Goal: Task Accomplishment & Management: Use online tool/utility

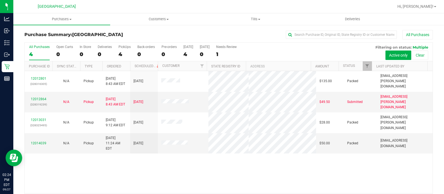
scroll to position [18, 0]
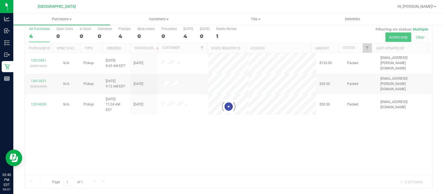
click at [186, 108] on div at bounding box center [229, 107] width 408 height 164
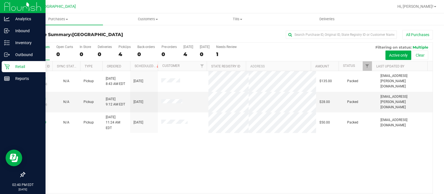
click at [12, 65] on p "Retail" at bounding box center [26, 66] width 33 height 7
click at [19, 64] on p "Retail" at bounding box center [26, 66] width 33 height 7
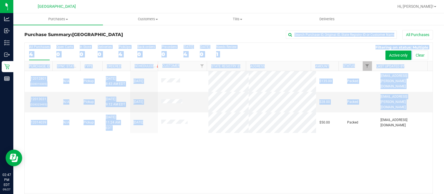
click at [261, 113] on div "Purchase Summary: [GEOGRAPHIC_DATA] WC All Purchases All Purchases 4 Open Carts…" at bounding box center [228, 118] width 430 height 188
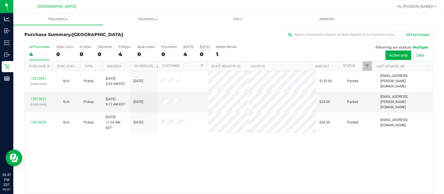
click at [251, 133] on div "12012801 (328316305) N/A Pickup [DATE] 8:43 AM EDT 9/27/2025 $135.00 Packed [EM…" at bounding box center [229, 132] width 408 height 122
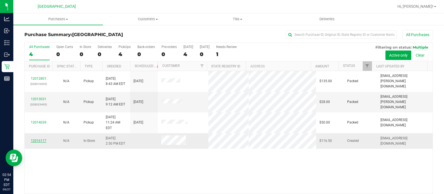
click at [43, 139] on link "12016117" at bounding box center [39, 141] width 16 height 4
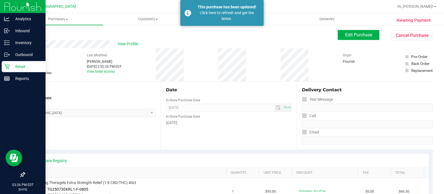
click at [22, 66] on p "Retail" at bounding box center [26, 66] width 33 height 7
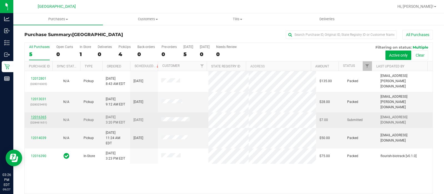
click at [36, 115] on link "12016365" at bounding box center [39, 117] width 16 height 4
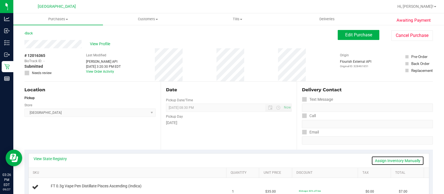
click at [387, 161] on link "Assign Inventory Manually" at bounding box center [397, 160] width 53 height 9
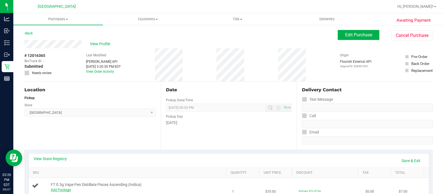
click at [68, 191] on link "Add Package" at bounding box center [61, 190] width 20 height 4
click at [82, 189] on span "Select Package" at bounding box center [95, 191] width 89 height 8
click at [111, 180] on span "( JUL25PIA01-0729 | orig: FLSRWGM-20250804-3130 )" at bounding box center [127, 182] width 82 height 4
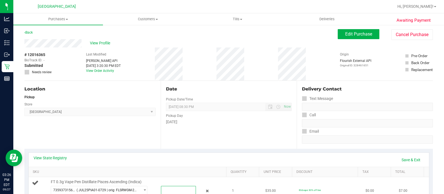
click at [169, 188] on span at bounding box center [178, 190] width 35 height 8
type input "1"
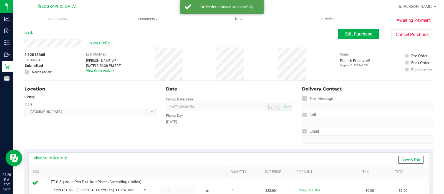
click at [409, 157] on link "Save & Exit" at bounding box center [411, 159] width 26 height 9
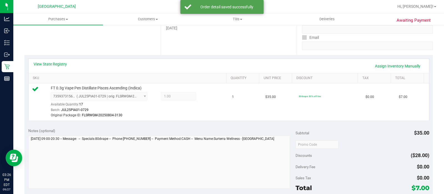
scroll to position [102, 0]
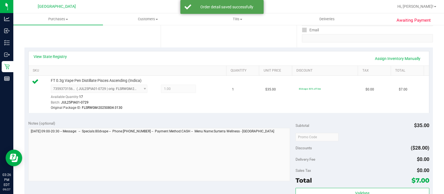
click at [401, 186] on div "Subtotal $35.00 Discounts ($28.00) Delivery Fee $0.00 Sales Tax $0.00 Total $7.…" at bounding box center [362, 166] width 134 height 92
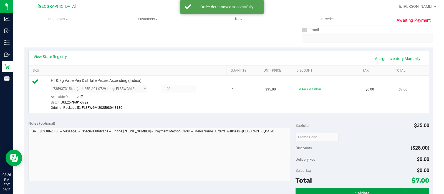
click at [399, 189] on button "Validate" at bounding box center [362, 193] width 134 height 10
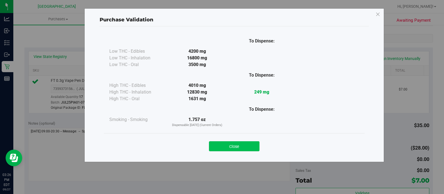
click at [236, 145] on button "Close" at bounding box center [234, 146] width 50 height 10
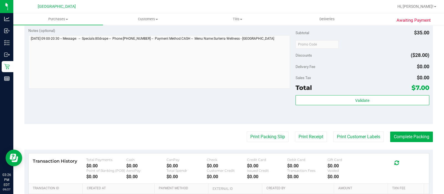
scroll to position [237, 0]
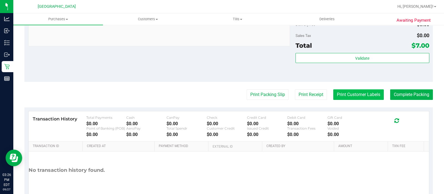
click at [339, 97] on button "Print Customer Labels" at bounding box center [358, 94] width 50 height 11
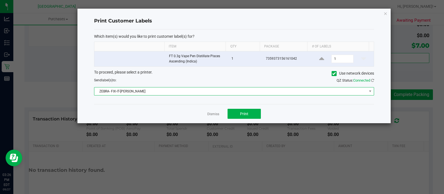
click at [184, 93] on span "ZEBRA- FIX-IT-[PERSON_NAME]" at bounding box center [230, 91] width 272 height 8
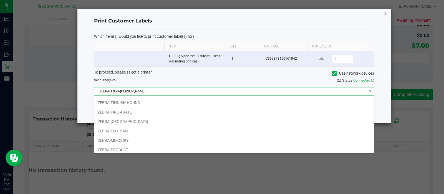
scroll to position [38, 0]
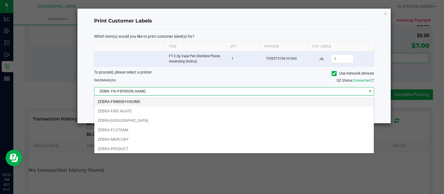
click at [142, 102] on li "ZEBRA-FINNISH-HOUND" at bounding box center [233, 101] width 279 height 9
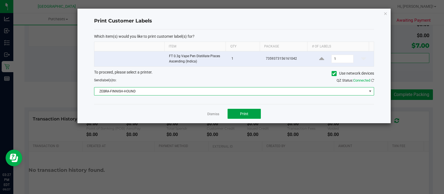
click at [248, 115] on span "Print" at bounding box center [244, 113] width 8 height 4
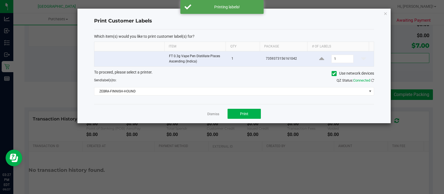
click at [215, 117] on div "Dismiss Print" at bounding box center [234, 113] width 280 height 19
click at [213, 117] on div "Dismiss Print" at bounding box center [234, 113] width 280 height 19
click at [213, 116] on app-cancel-button "Dismiss" at bounding box center [213, 114] width 12 height 6
click at [214, 114] on link "Dismiss" at bounding box center [213, 114] width 12 height 5
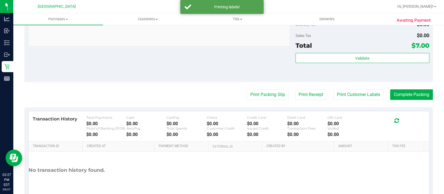
click at [266, 86] on purchase-details "Back Edit Purchase Cancel Purchase View Profile # 12016365 BioTrack ID: - Submi…" at bounding box center [228, 2] width 408 height 418
click at [265, 90] on button "Print Packing Slip" at bounding box center [268, 94] width 42 height 11
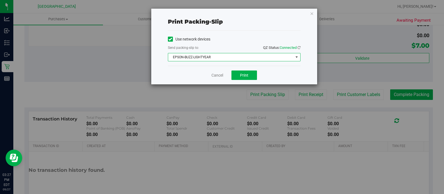
click at [250, 58] on span "EPSON-BUZZ-LIGHTYEAR" at bounding box center [230, 57] width 125 height 8
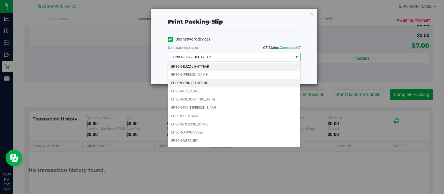
click at [220, 82] on li "EPSON-FINNISH-HOUND" at bounding box center [234, 83] width 132 height 8
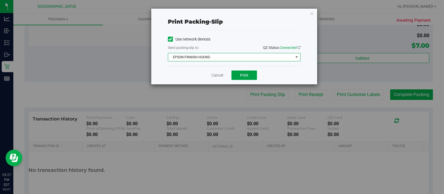
click at [244, 71] on button "Print" at bounding box center [244, 74] width 26 height 9
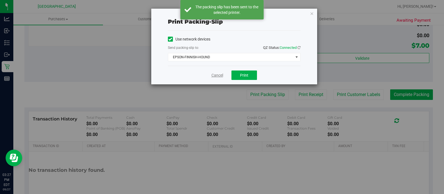
click at [216, 75] on link "Cancel" at bounding box center [217, 75] width 12 height 6
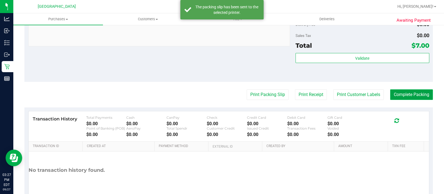
click at [411, 93] on button "Complete Packing" at bounding box center [411, 94] width 43 height 11
